Goal: Task Accomplishment & Management: Use online tool/utility

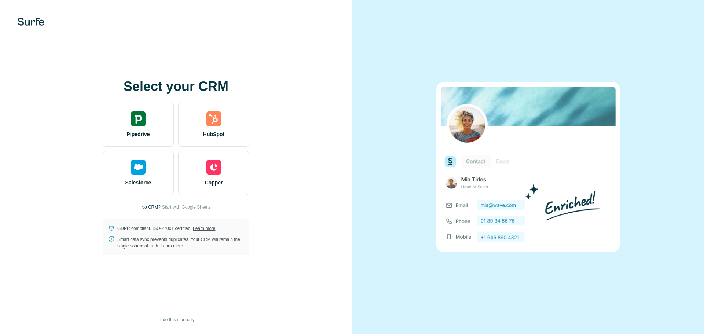
click at [152, 208] on p "No CRM?" at bounding box center [150, 207] width 19 height 7
click at [175, 318] on span "I’ll do this manually" at bounding box center [175, 320] width 37 height 7
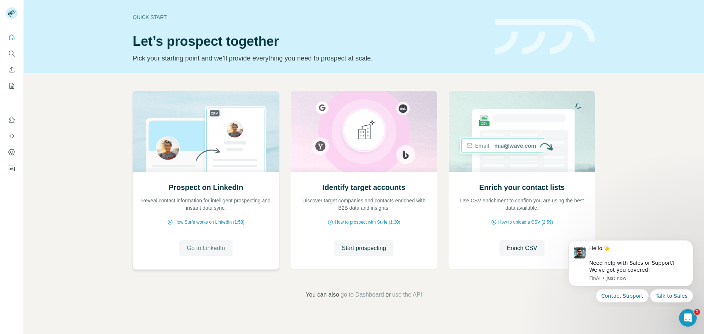
click at [205, 254] on button "Go to LinkedIn" at bounding box center [205, 248] width 53 height 16
click at [200, 247] on span "Go to LinkedIn" at bounding box center [206, 248] width 38 height 9
